Goal: Information Seeking & Learning: Learn about a topic

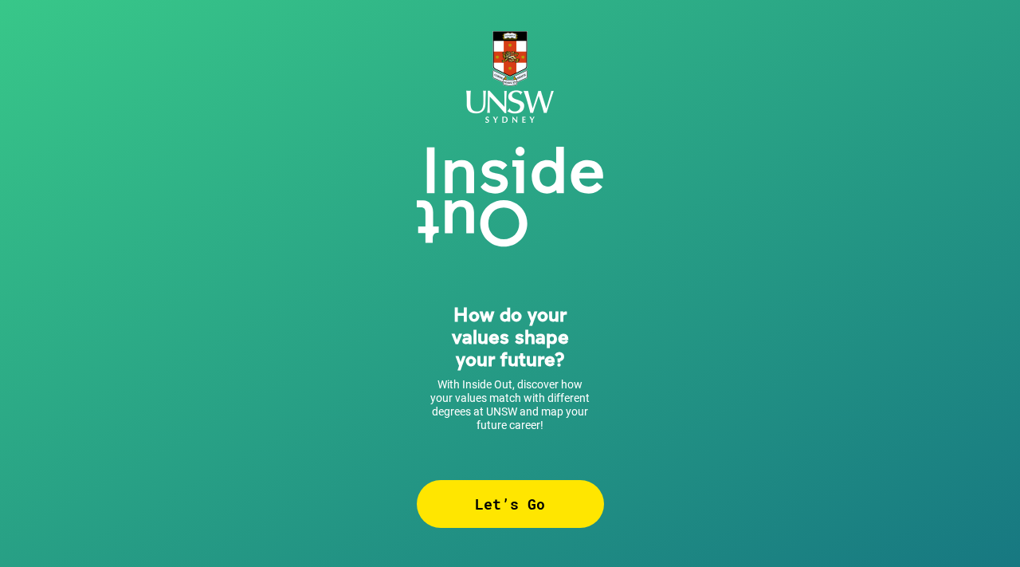
click at [522, 516] on div "Let’s Go" at bounding box center [510, 504] width 187 height 48
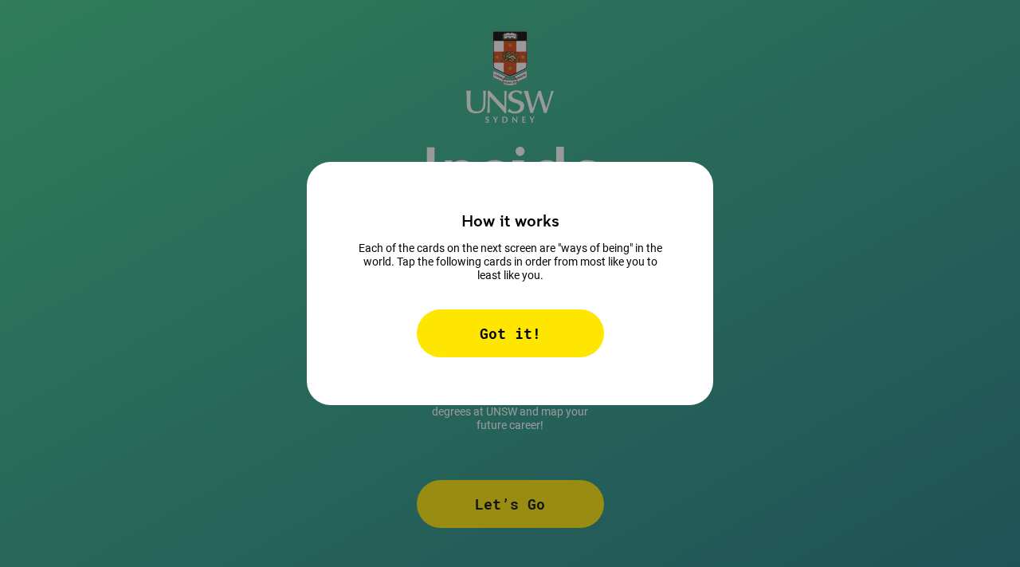
click at [501, 322] on div "Got it!" at bounding box center [510, 333] width 187 height 48
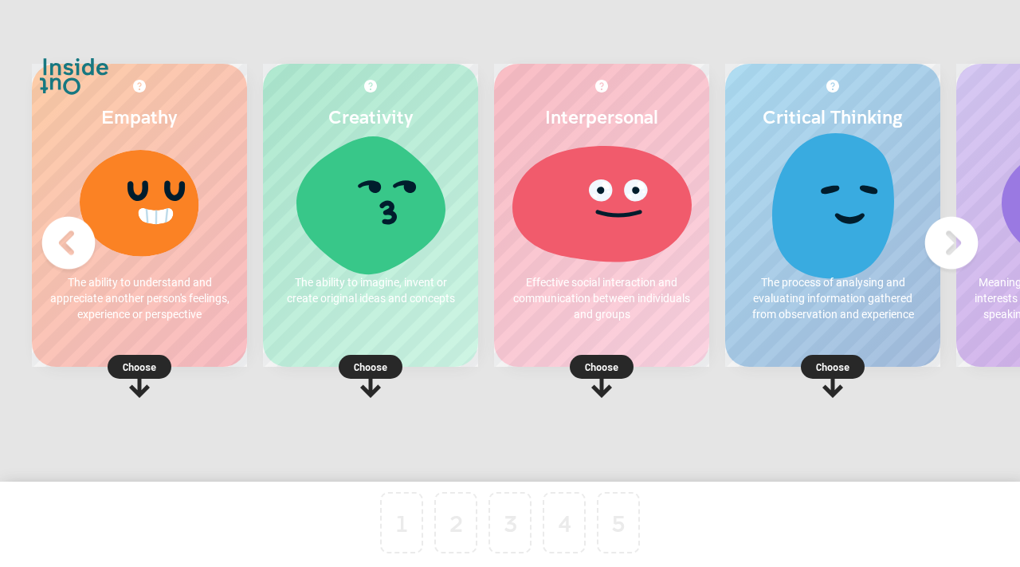
click at [949, 246] on img at bounding box center [952, 243] width 64 height 64
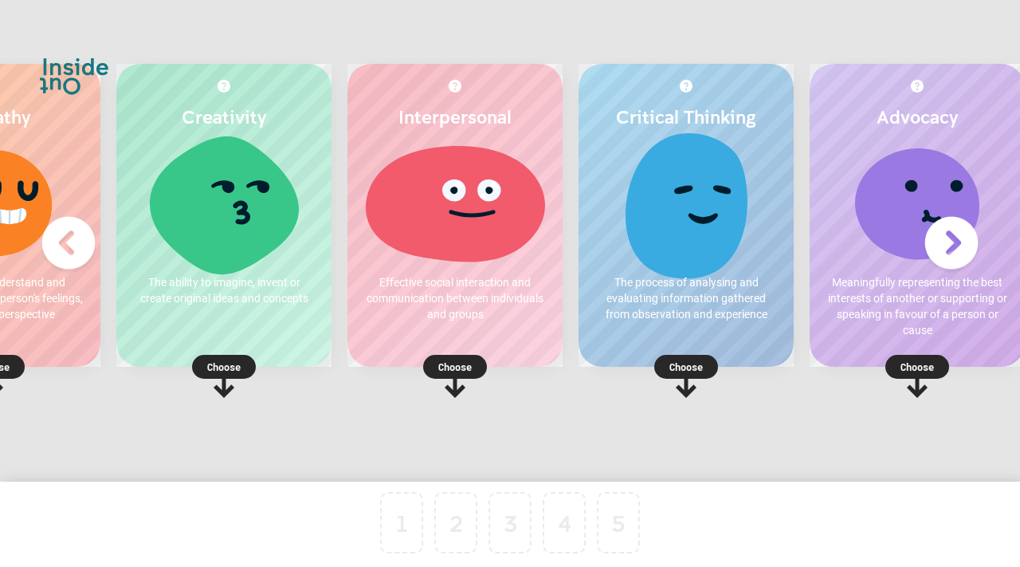
scroll to position [0, 183]
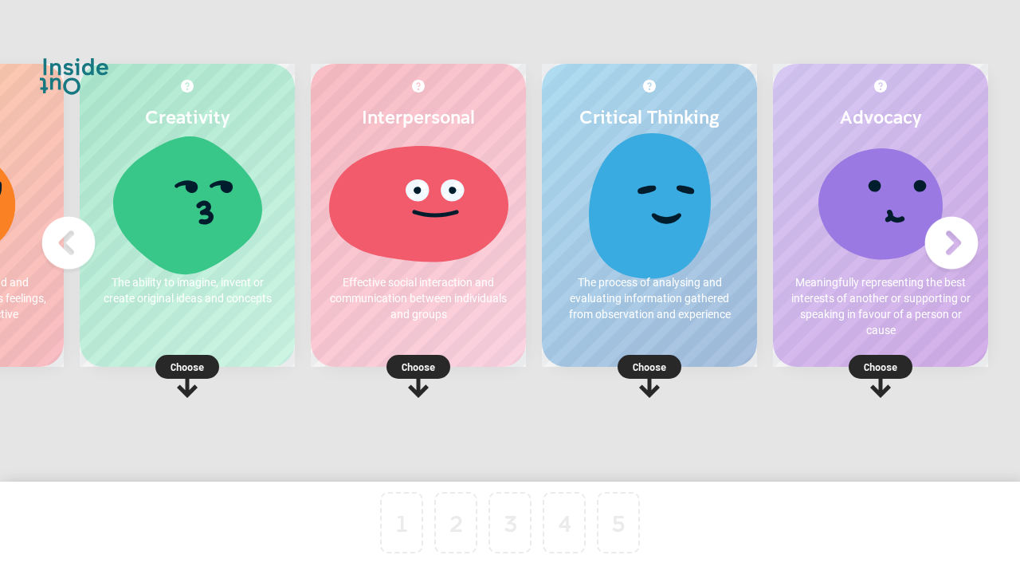
click at [658, 239] on div at bounding box center [649, 203] width 183 height 120
click at [642, 361] on p "Choose" at bounding box center [649, 367] width 215 height 16
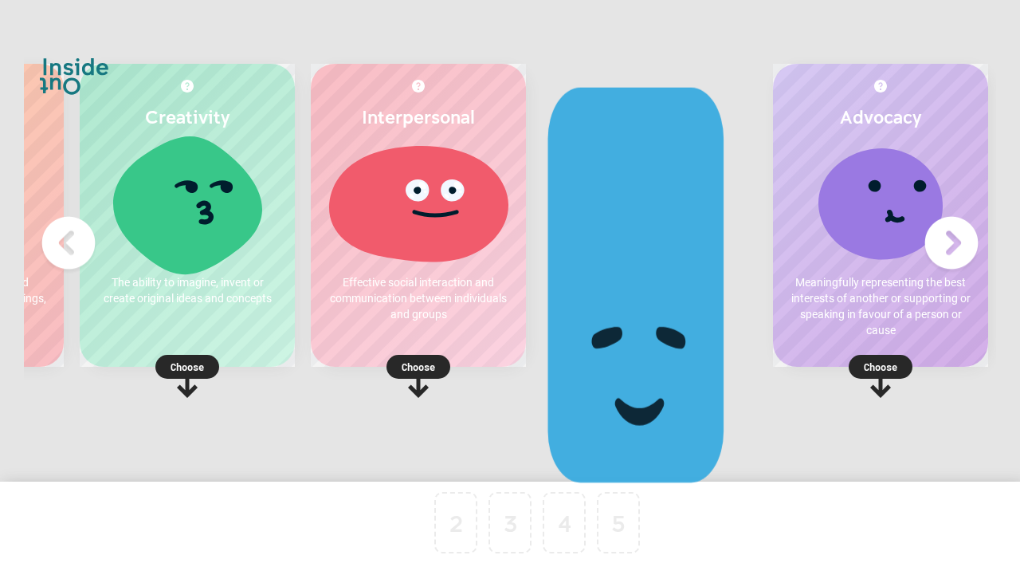
scroll to position [0, 0]
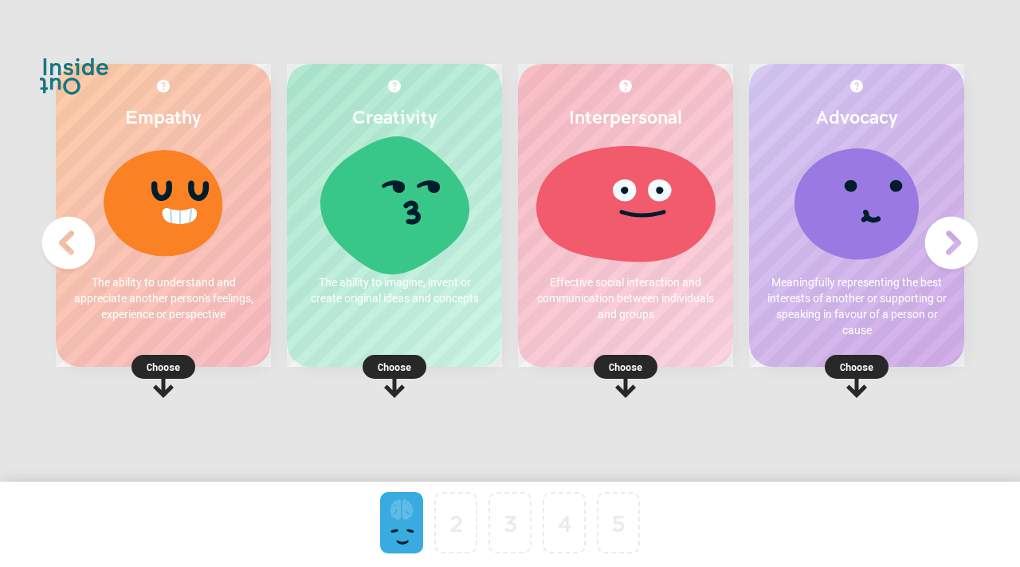
click at [154, 364] on p "Choose" at bounding box center [163, 367] width 215 height 16
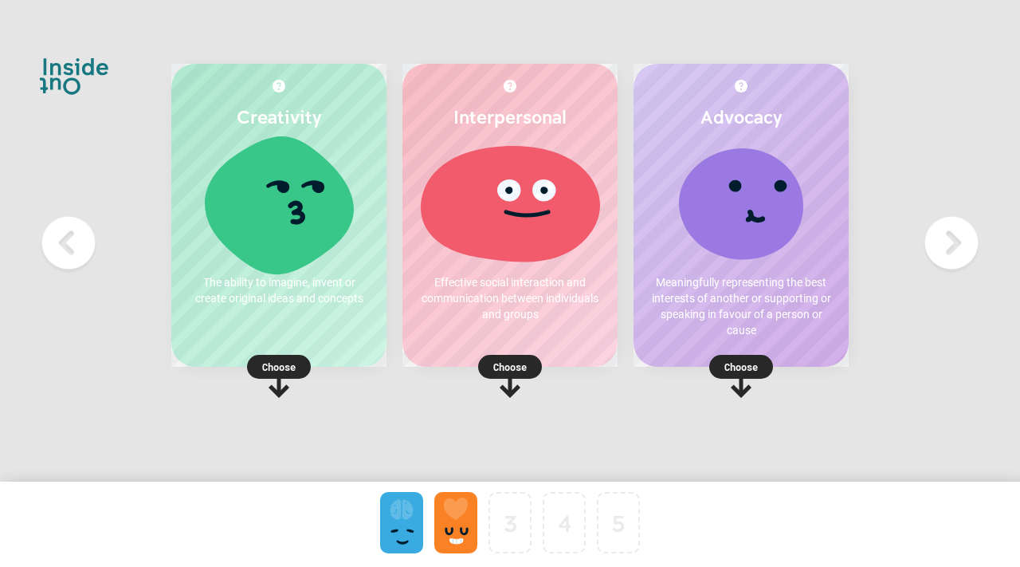
click at [503, 357] on rect at bounding box center [510, 367] width 64 height 24
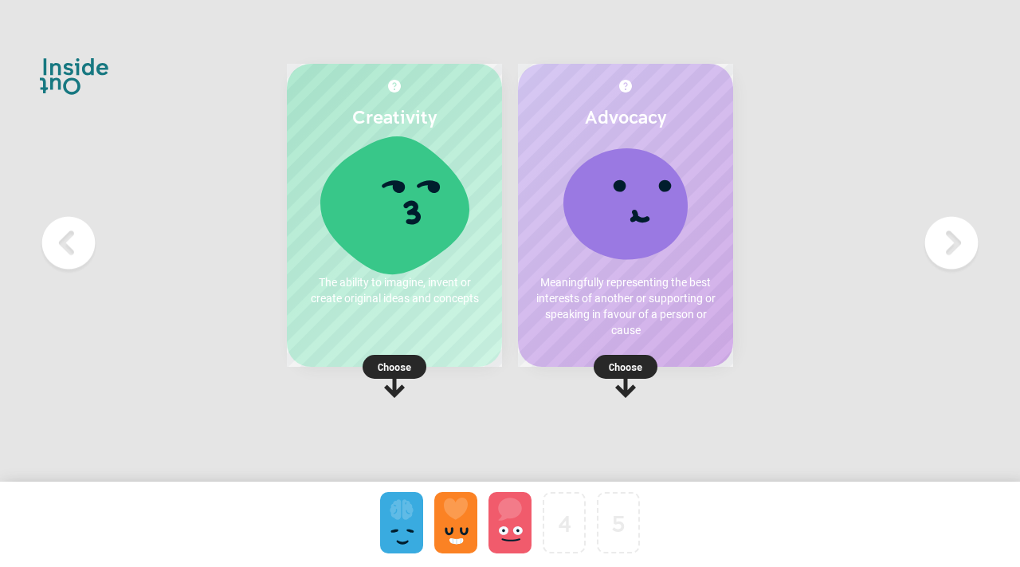
click at [645, 356] on rect at bounding box center [626, 367] width 64 height 24
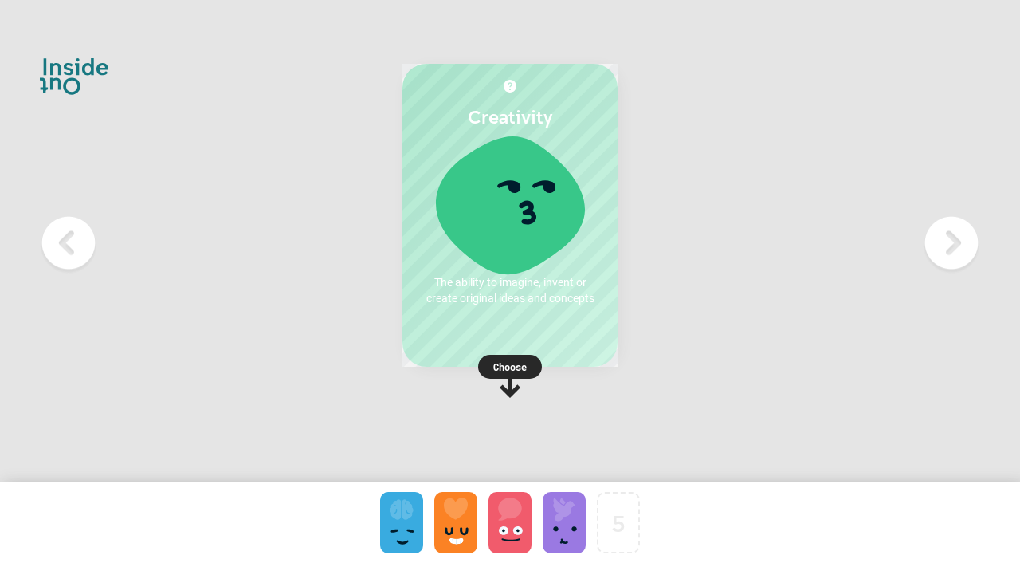
click at [516, 365] on p "Choose" at bounding box center [510, 367] width 215 height 16
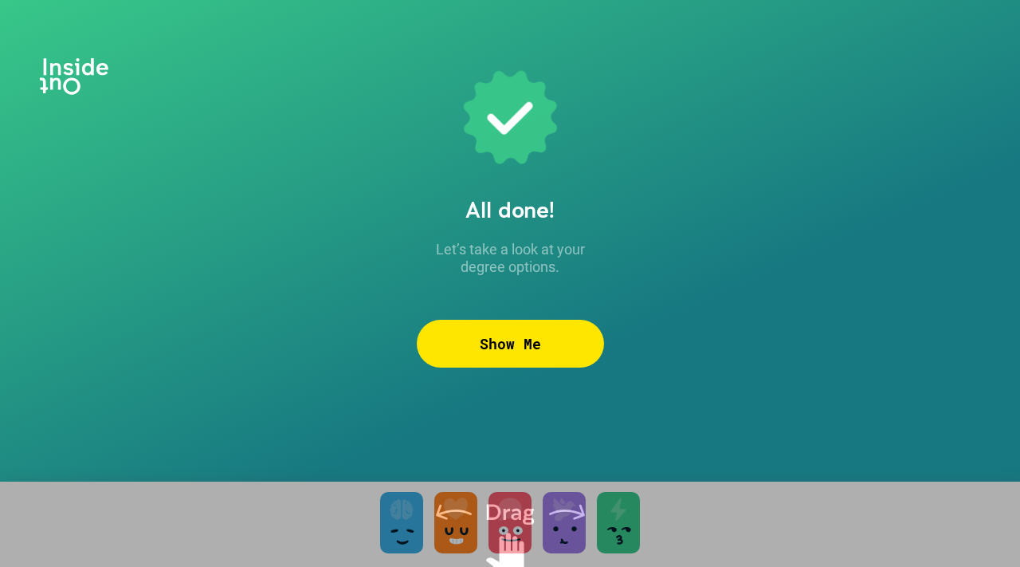
click at [530, 351] on div "Show Me" at bounding box center [510, 344] width 187 height 48
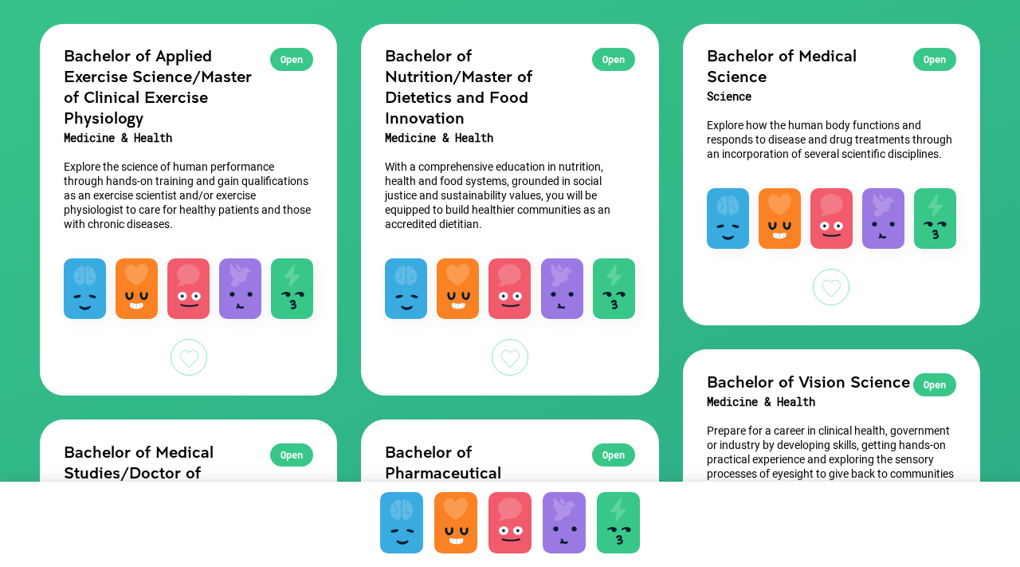
scroll to position [202, 0]
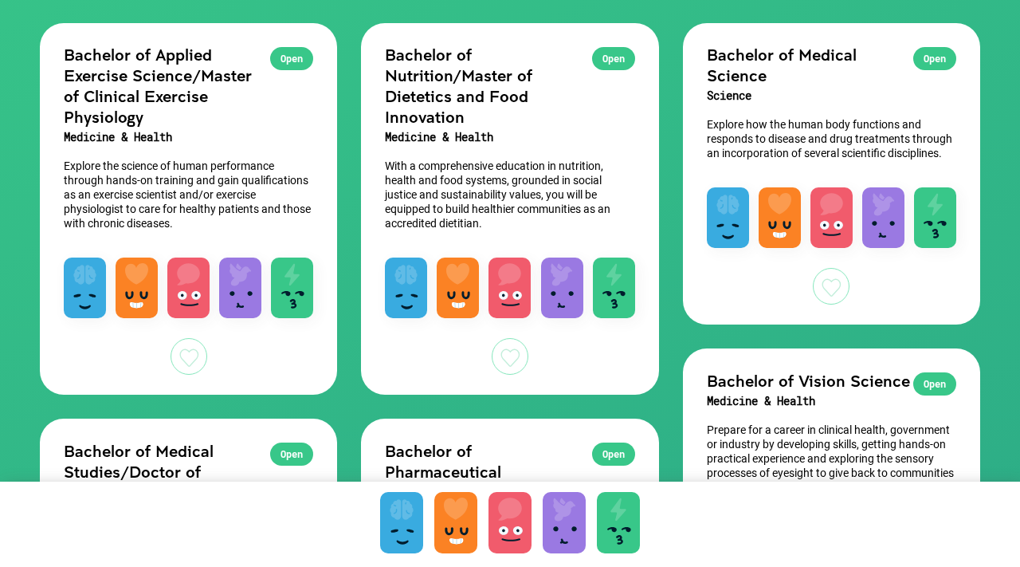
click at [745, 112] on div "Open Bachelor of Medical Science Science Explore how the human body functions a…" at bounding box center [831, 97] width 297 height 149
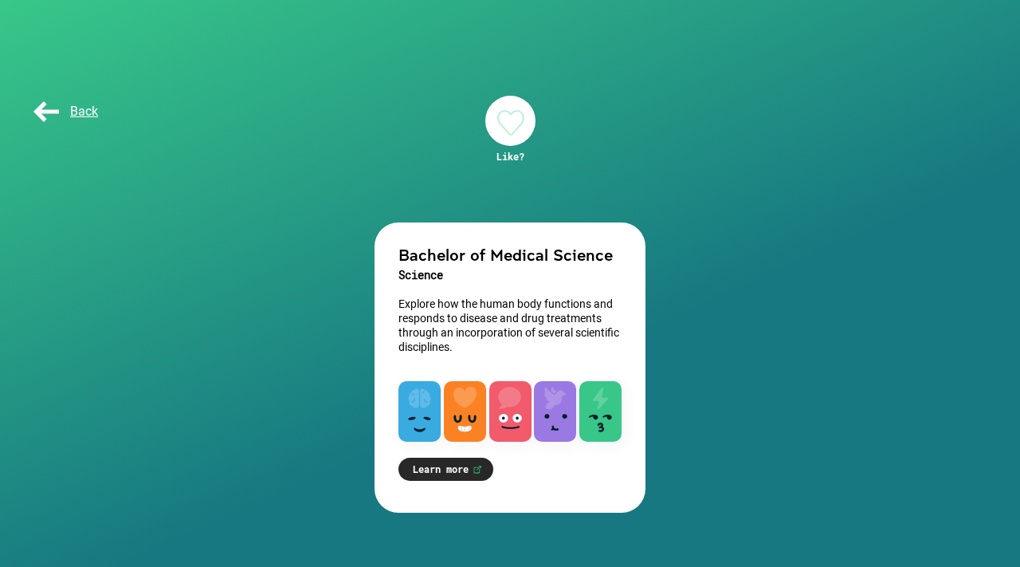
click at [505, 130] on div at bounding box center [510, 121] width 50 height 50
